Goal: Task Accomplishment & Management: Use online tool/utility

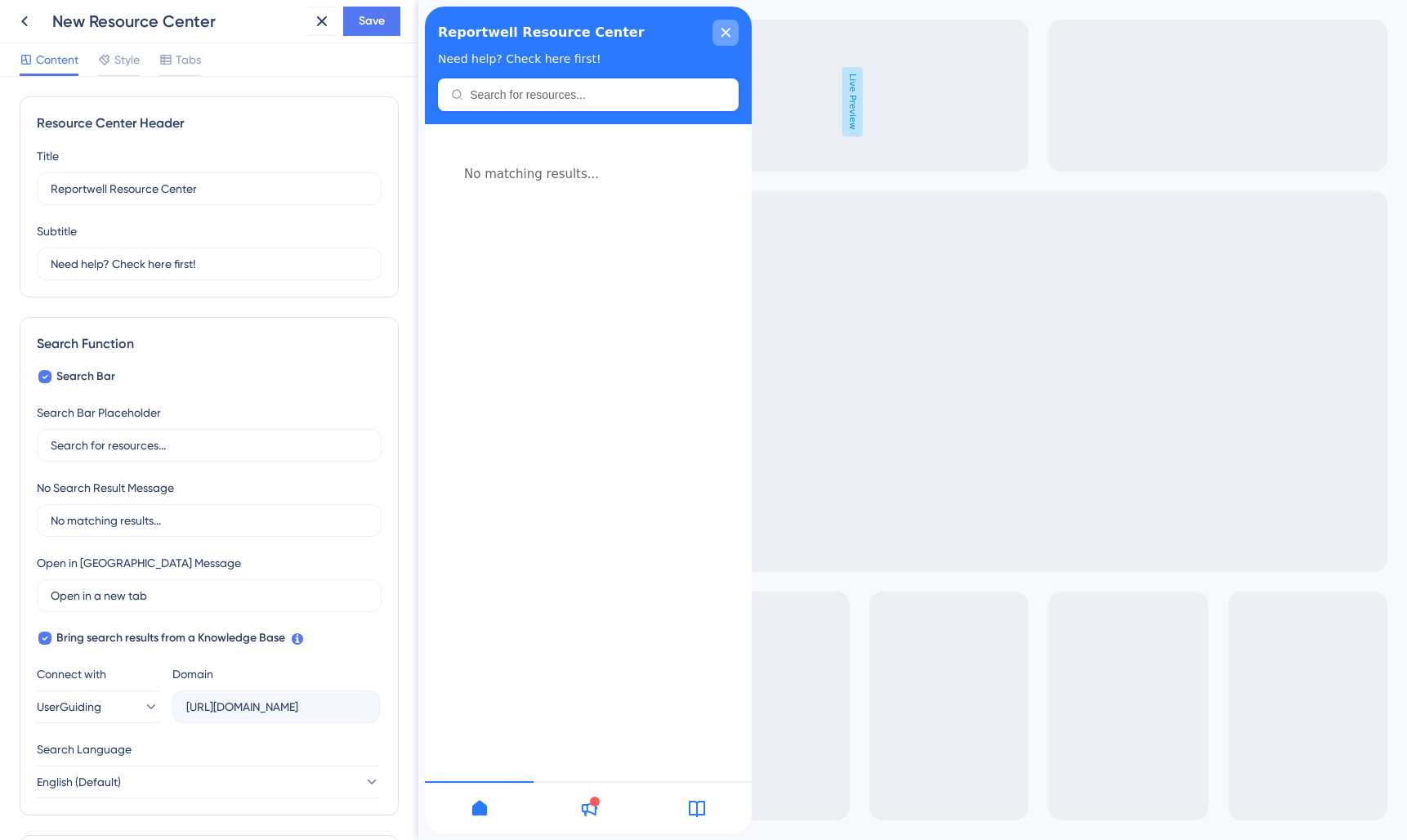
click at [724, 34] on icon "close resource center" at bounding box center [726, 32] width 9 height 9
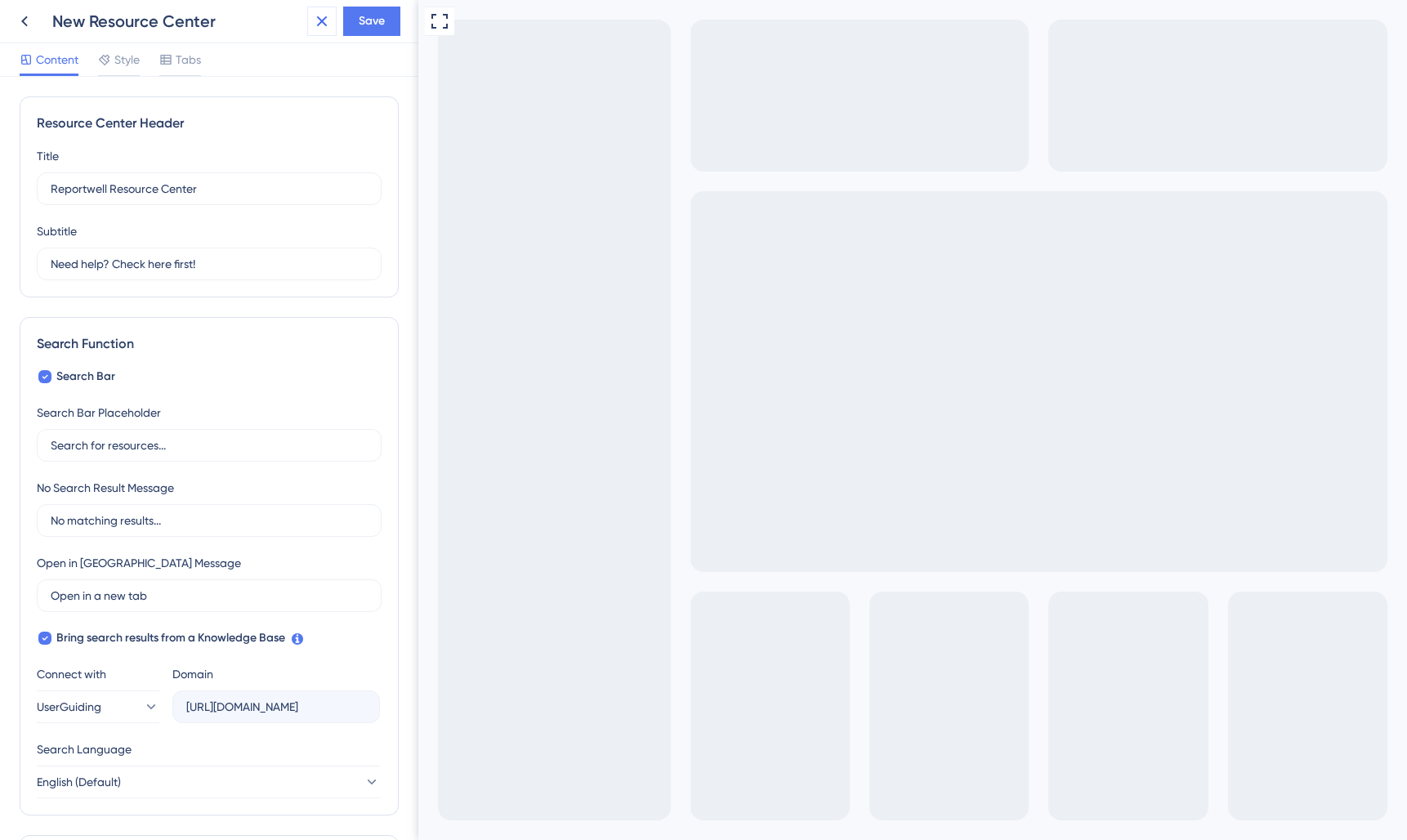
click at [335, 18] on button at bounding box center [322, 21] width 29 height 29
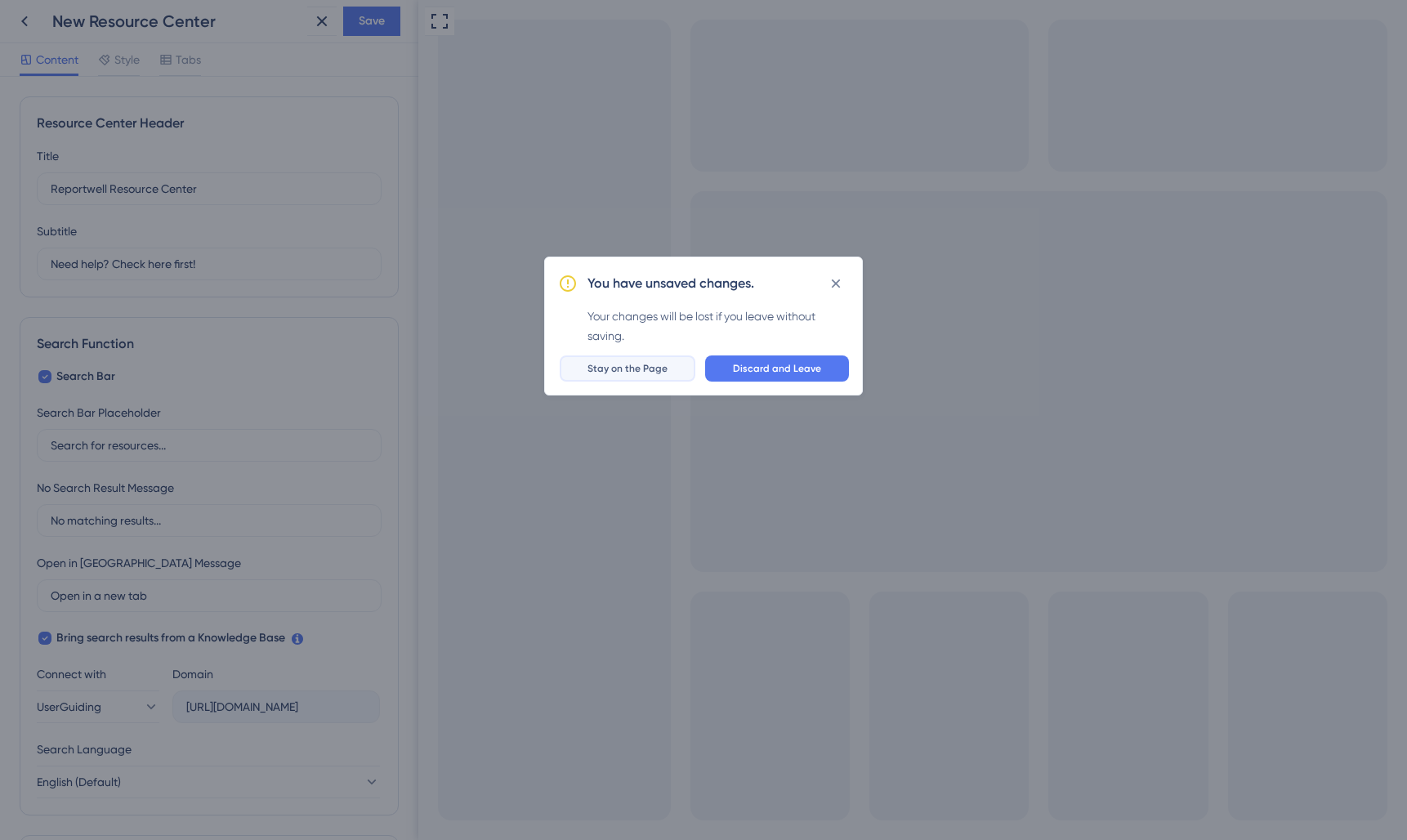
click at [642, 370] on span "Stay on the Page" at bounding box center [628, 368] width 81 height 13
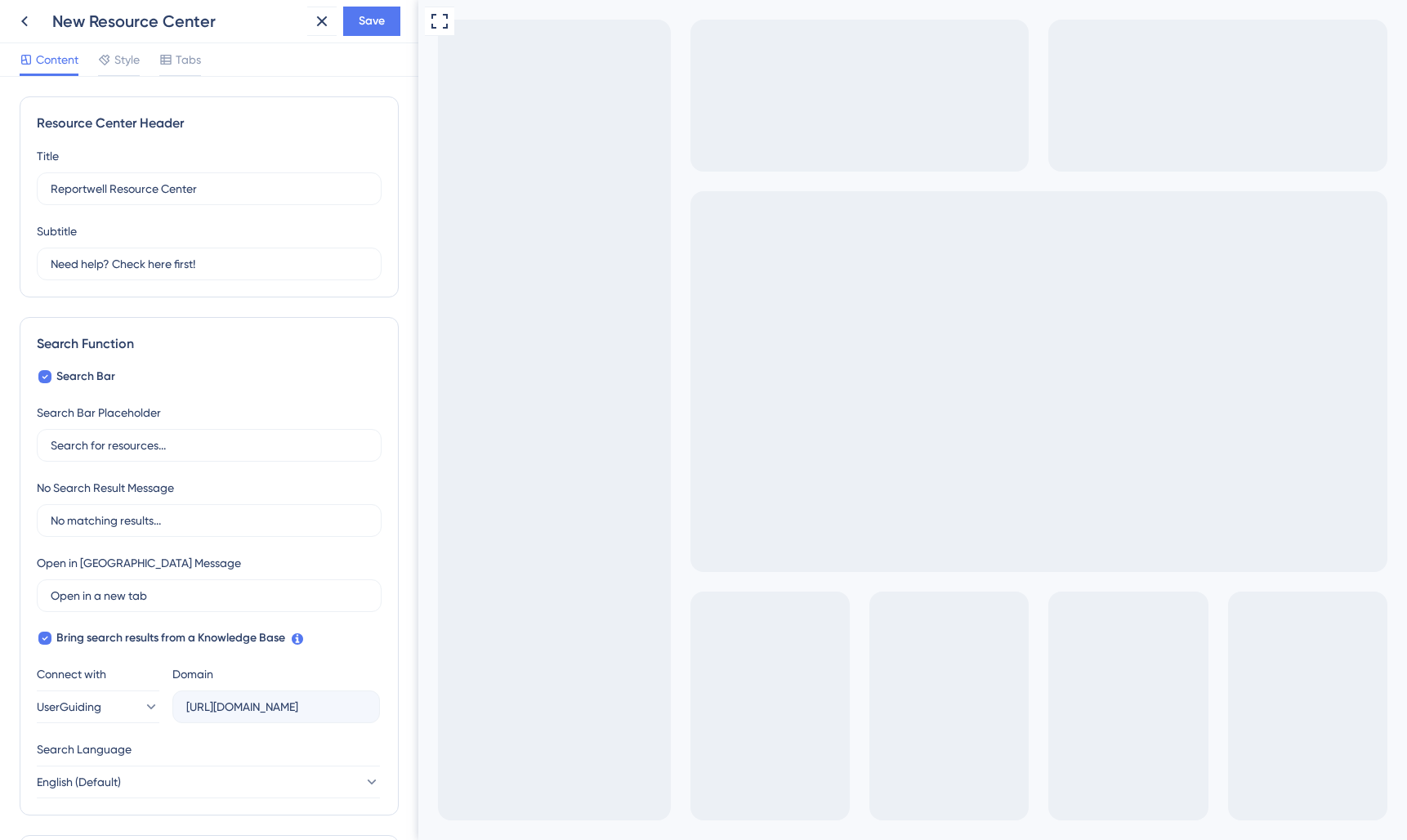
click at [153, 18] on div "New Resource Center" at bounding box center [177, 21] width 248 height 23
click at [99, 25] on div "New Resource Center" at bounding box center [177, 21] width 248 height 23
click at [371, 24] on span "Save" at bounding box center [372, 21] width 26 height 19
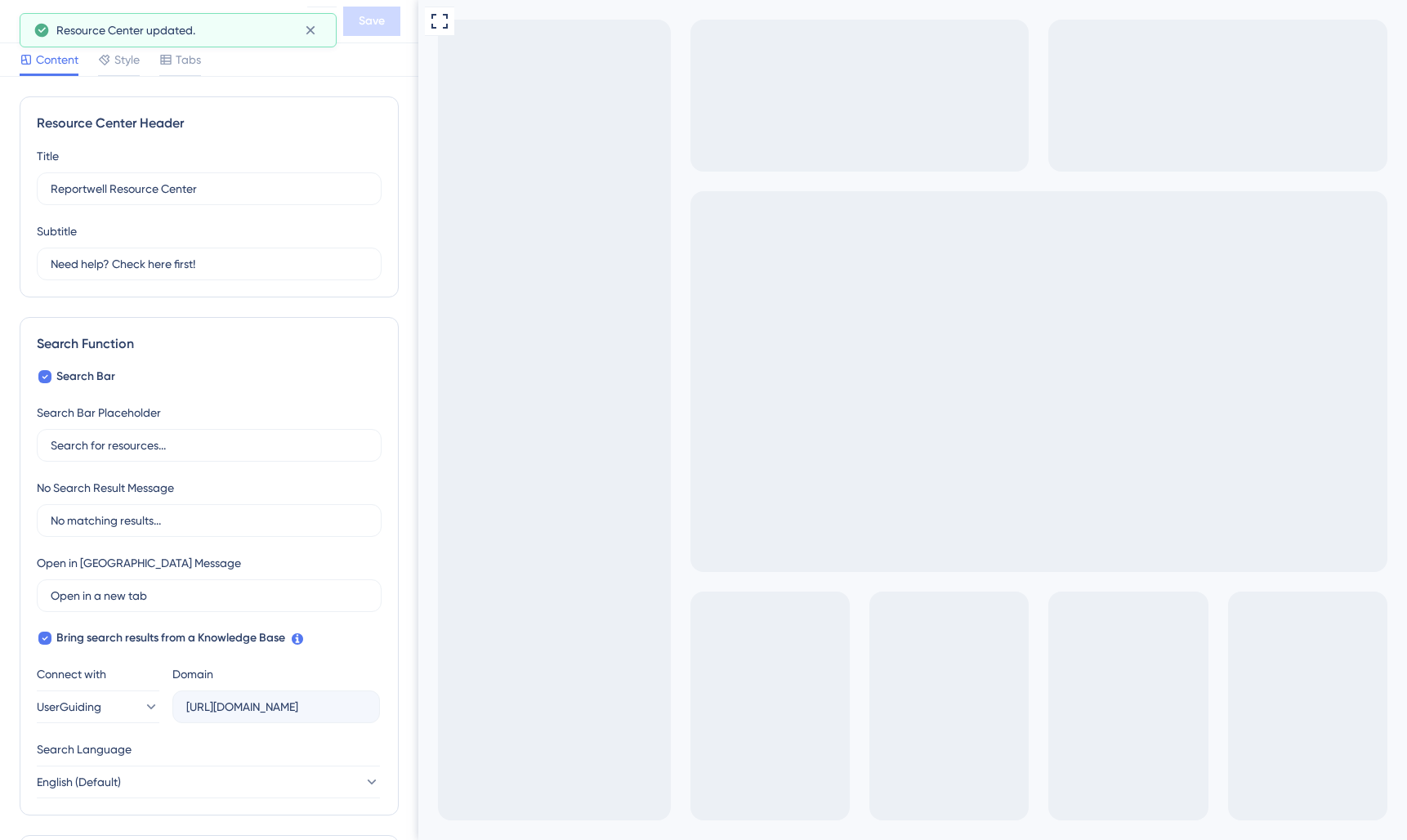
click at [238, 107] on div "Resource Center Header Title Reportwell Resource Center 2 Reportwell Resource C…" at bounding box center [209, 196] width 379 height 201
click at [116, 70] on div "Style" at bounding box center [118, 62] width 42 height 26
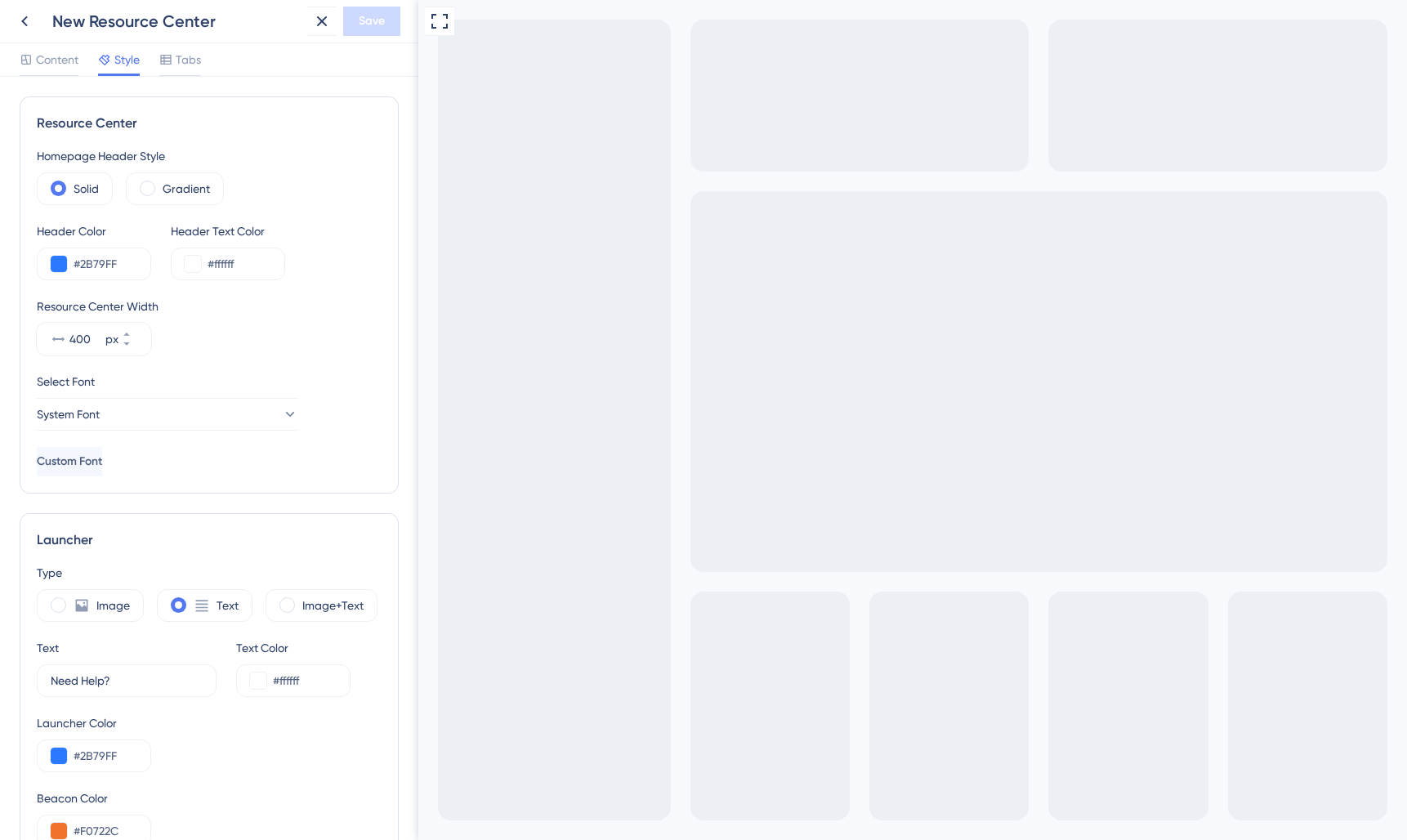
scroll to position [210, 0]
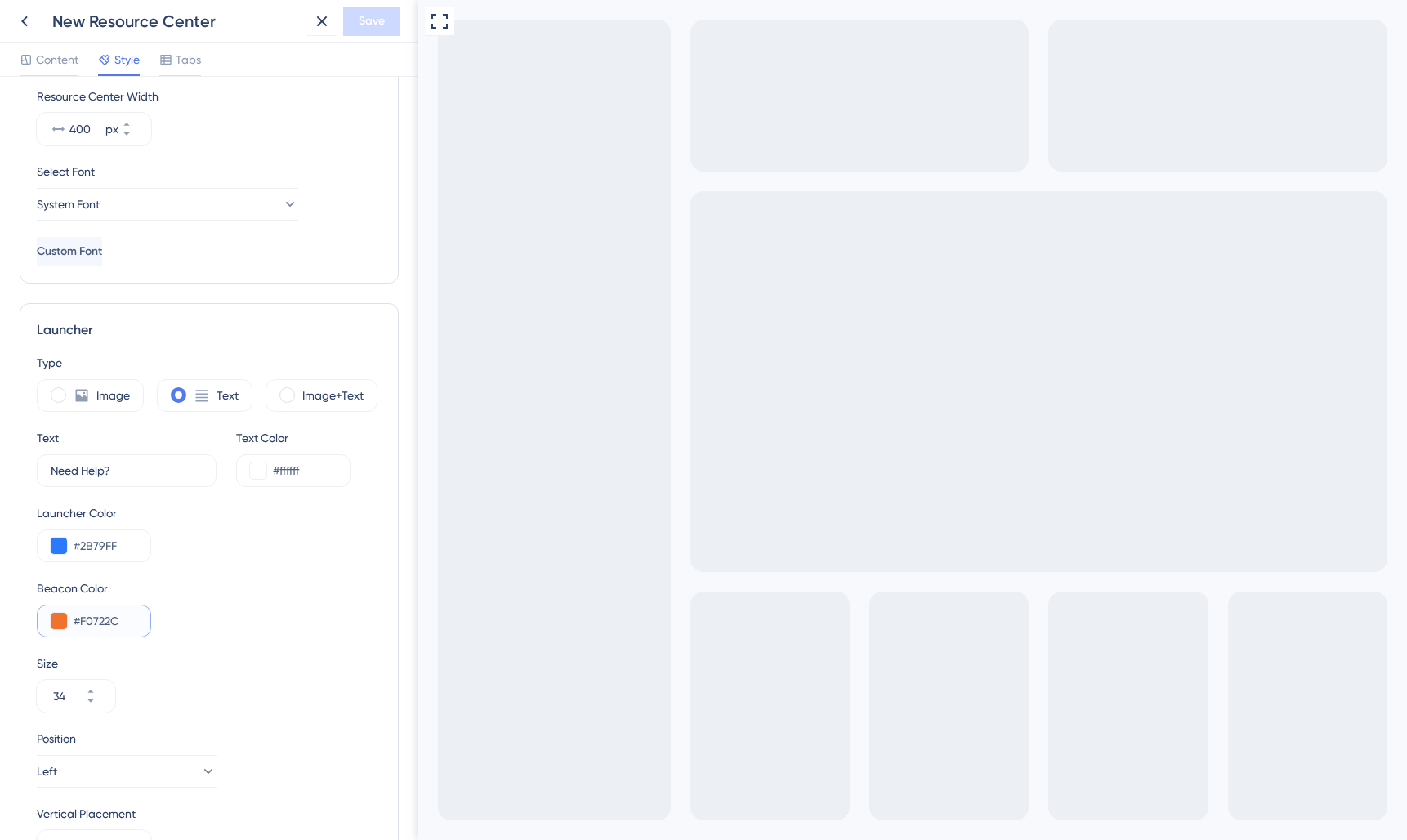
click at [75, 624] on input "#F0722C" at bounding box center [106, 621] width 64 height 19
click at [116, 617] on input "#F0722C" at bounding box center [106, 621] width 64 height 19
click at [56, 622] on button at bounding box center [58, 621] width 16 height 16
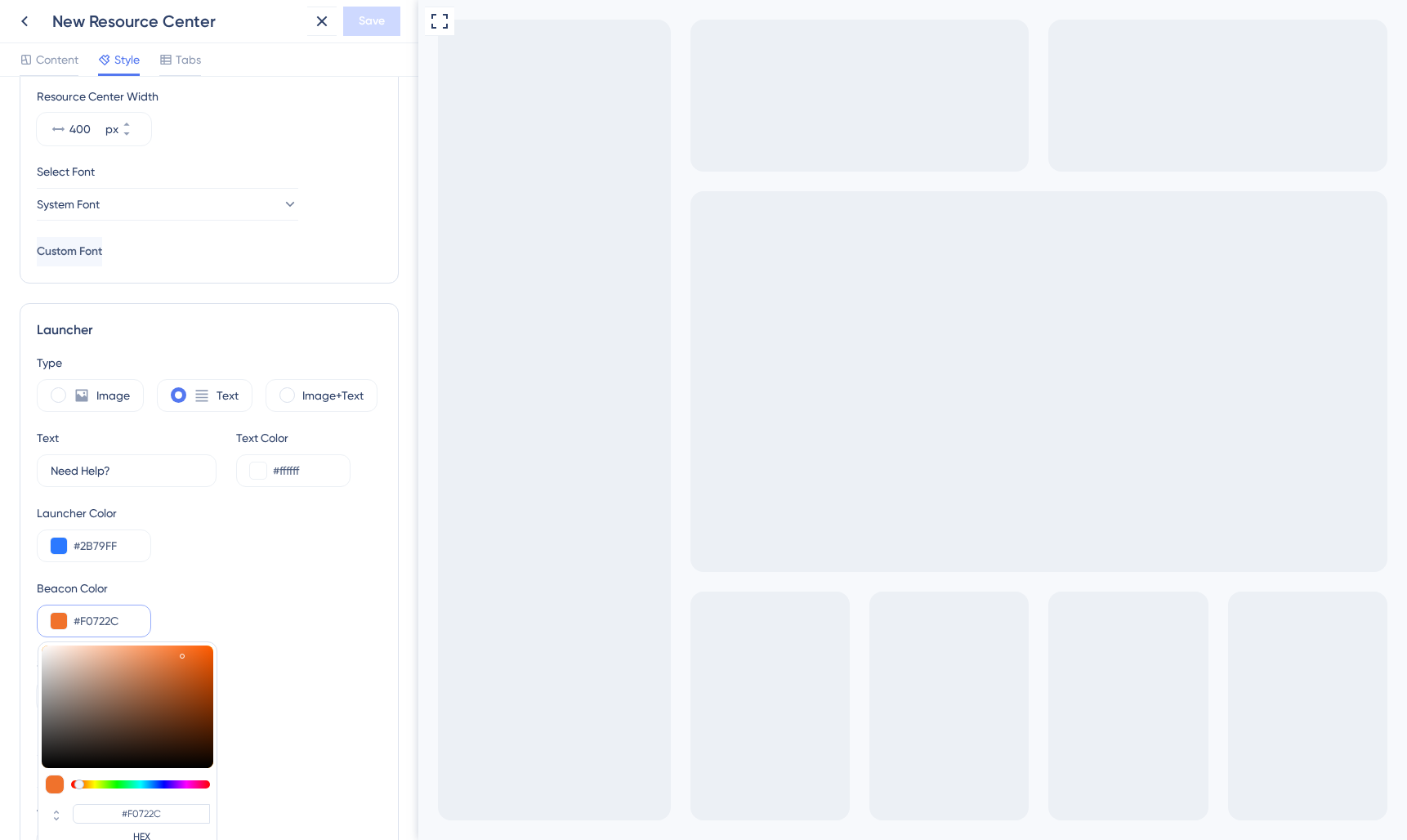
click at [224, 580] on div "Beacon Color" at bounding box center [209, 588] width 344 height 19
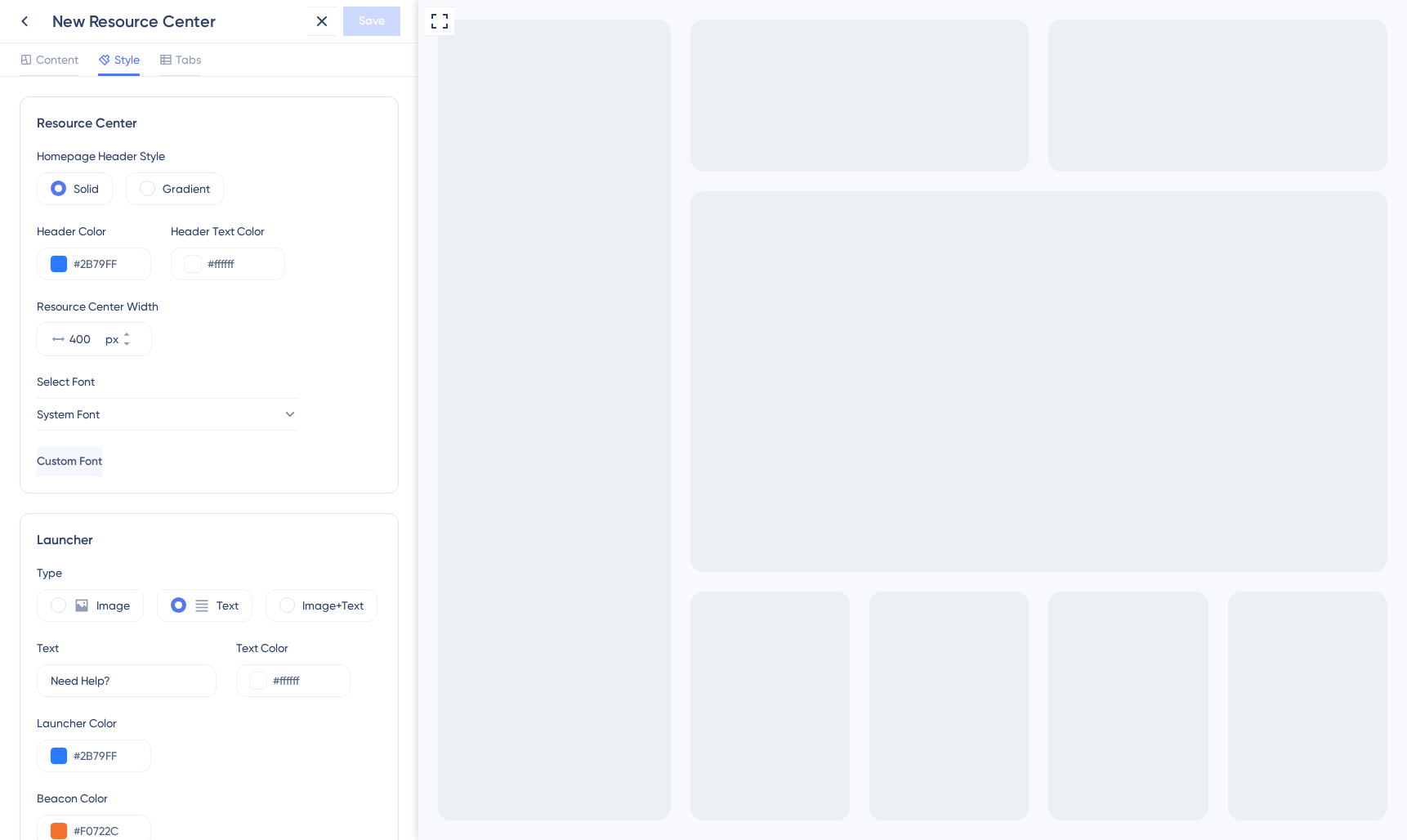
scroll to position [335, 0]
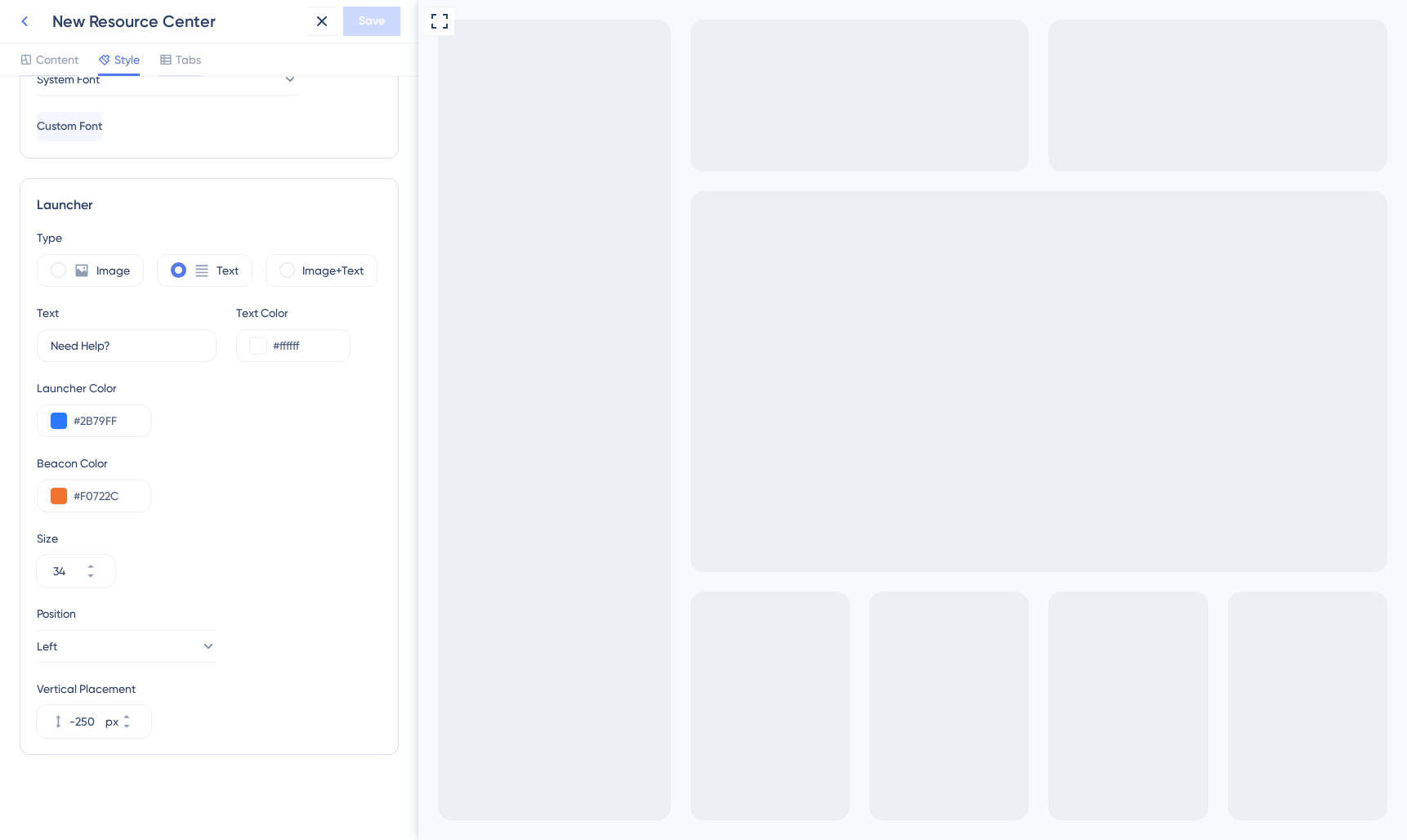
click at [16, 21] on icon at bounding box center [24, 21] width 19 height 19
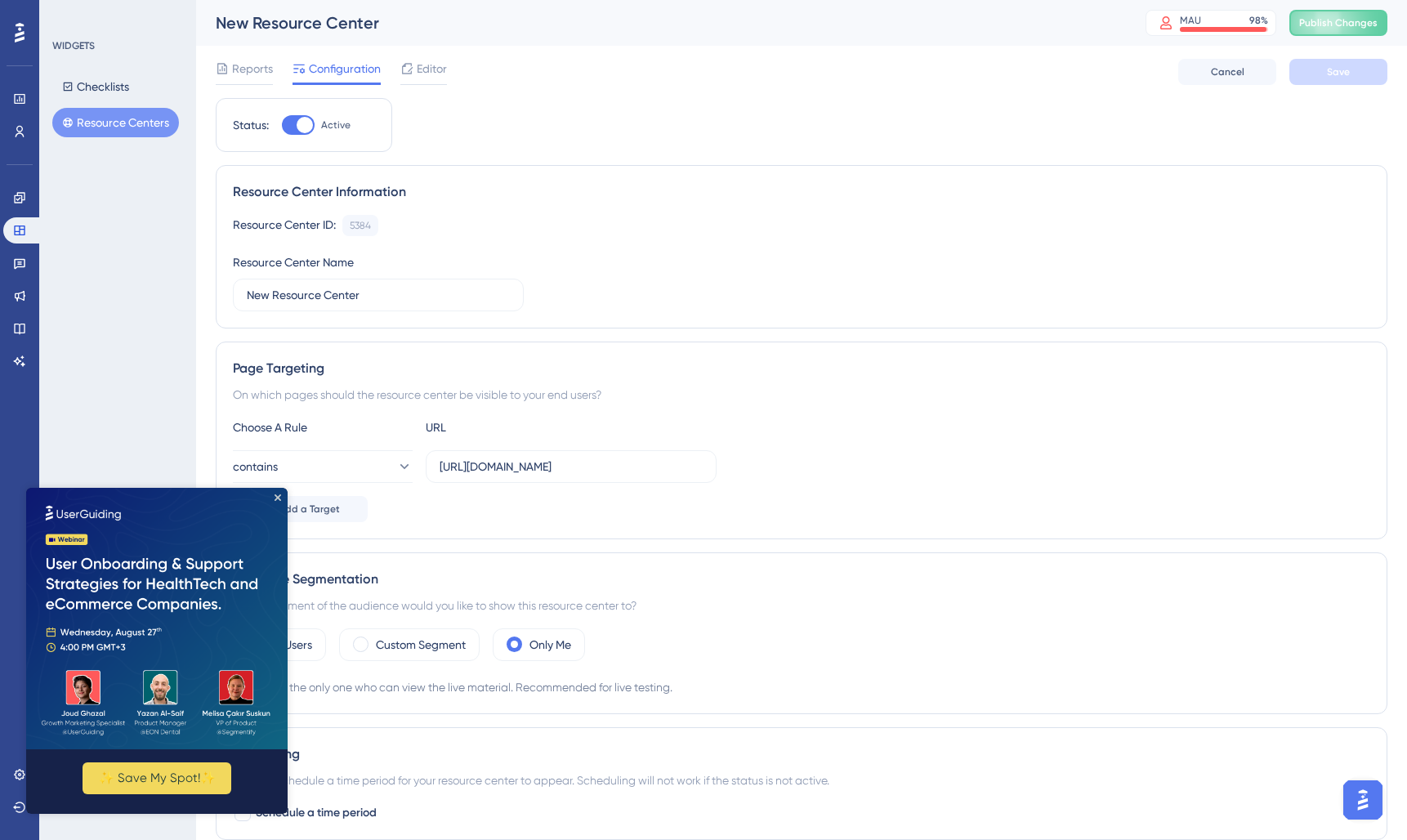
click at [271, 496] on img at bounding box center [157, 619] width 262 height 262
click at [277, 496] on icon "Close Preview" at bounding box center [278, 498] width 7 height 7
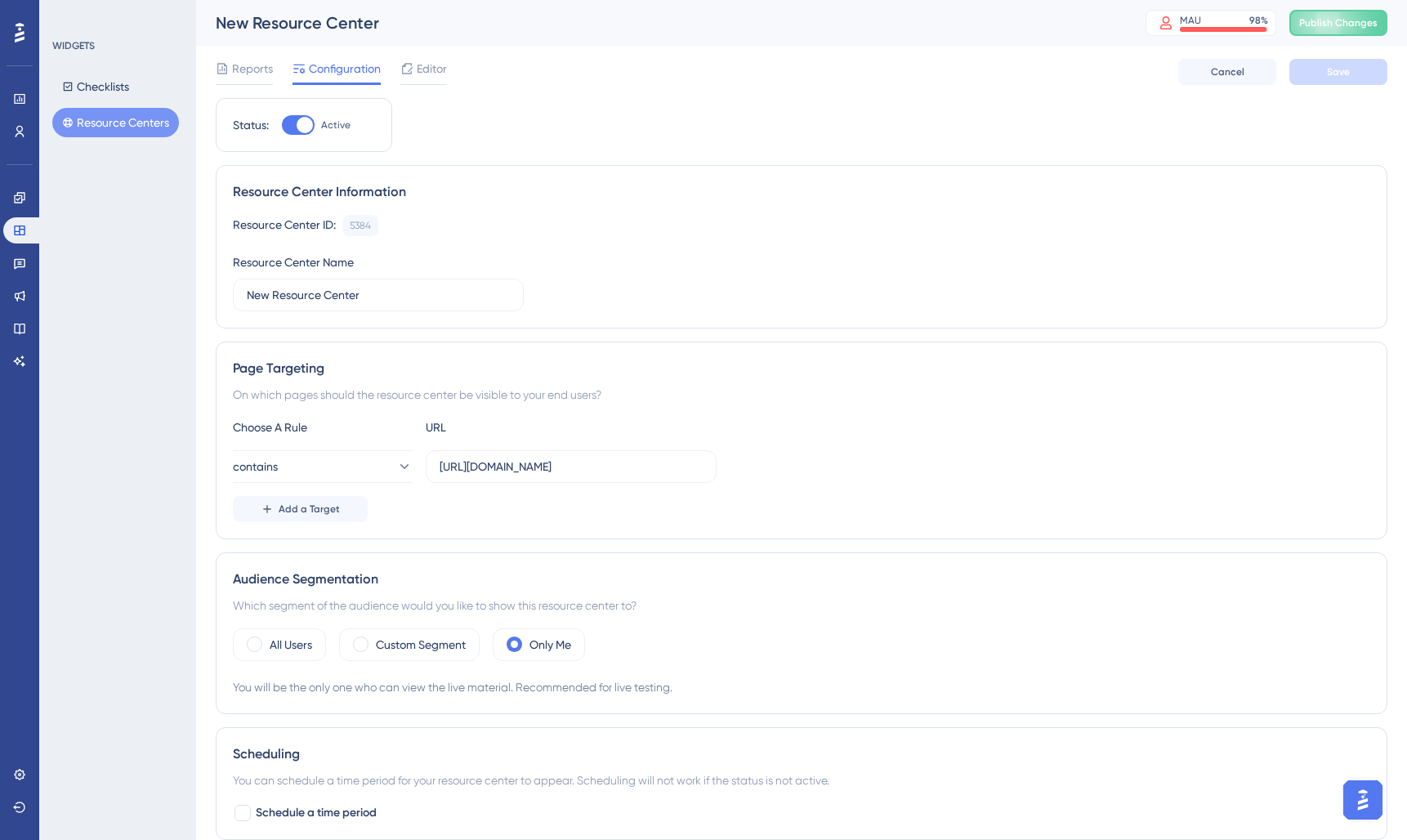
click at [97, 116] on button "Resource Centers" at bounding box center [115, 122] width 127 height 29
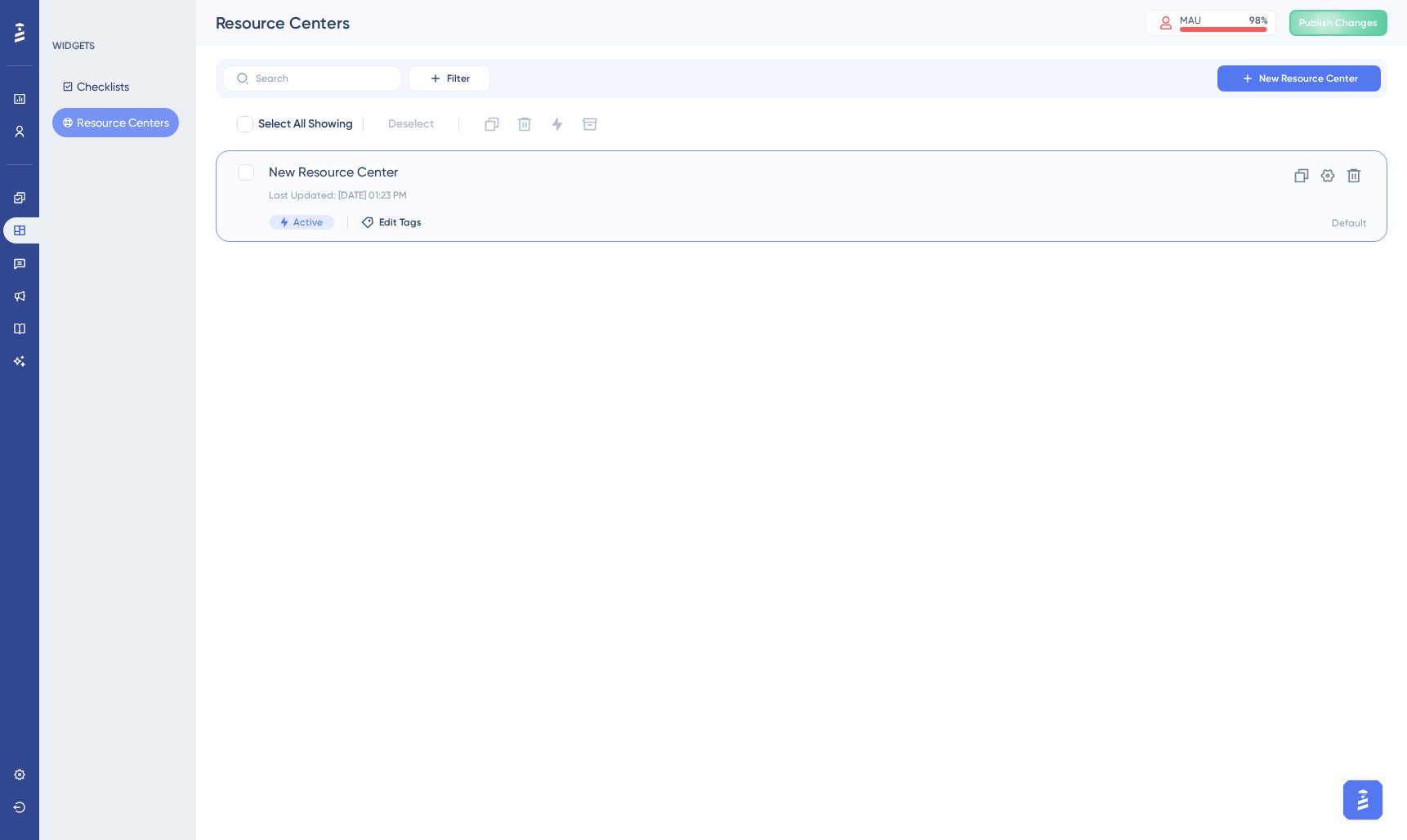
click at [388, 181] on span "New Resource Center" at bounding box center [736, 173] width 935 height 19
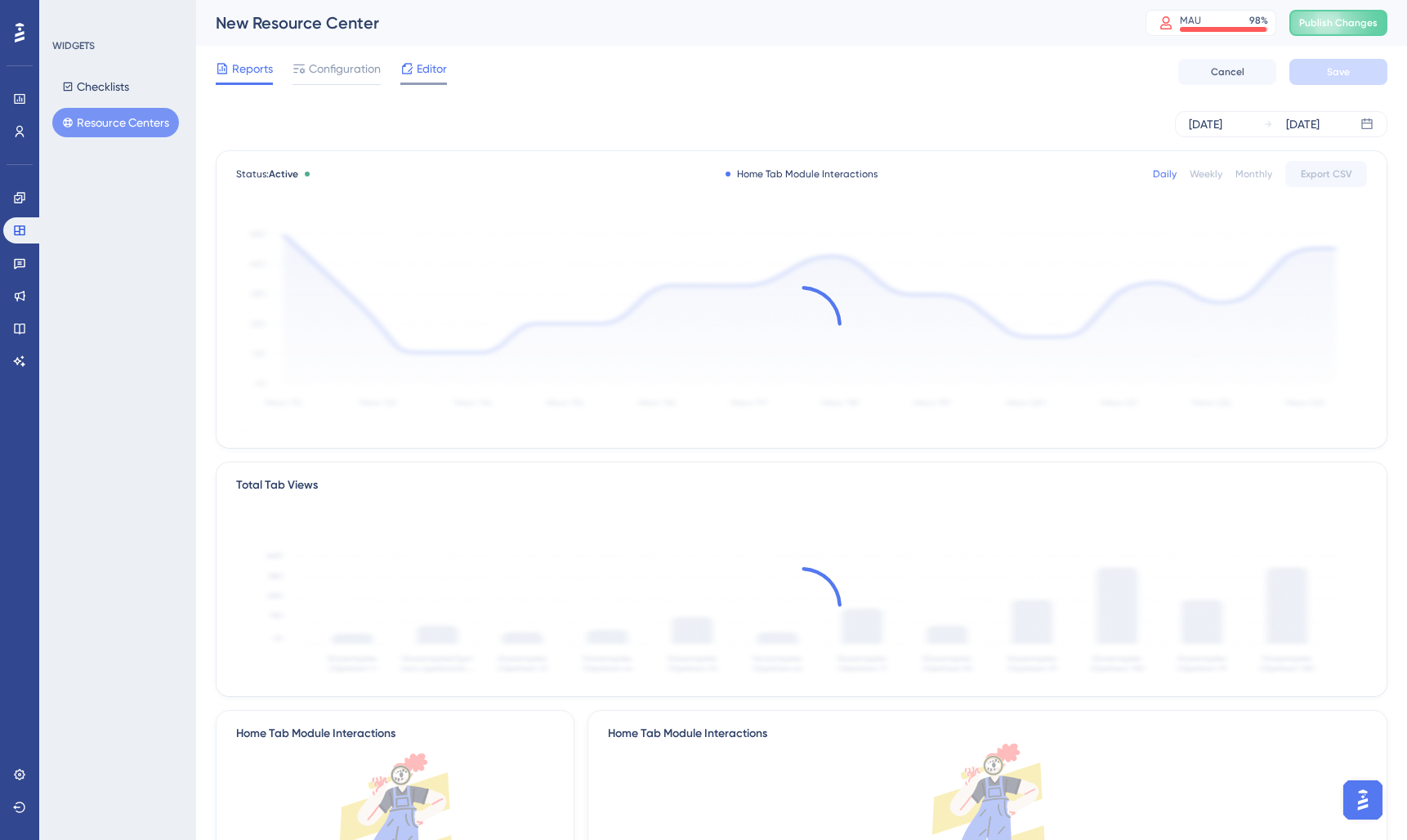
click at [438, 69] on span "Editor" at bounding box center [432, 69] width 30 height 19
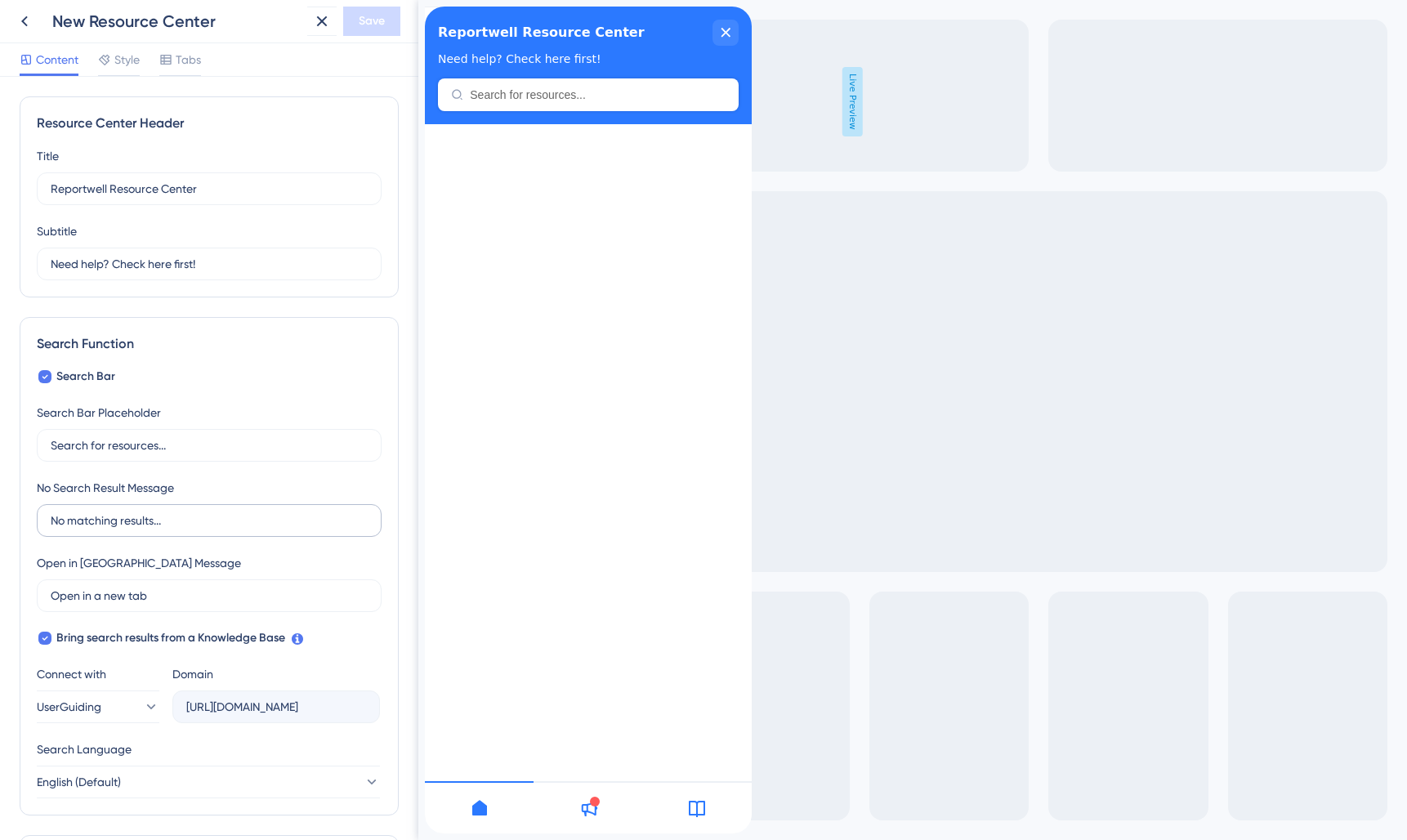
scroll to position [203, 0]
